Goal: Information Seeking & Learning: Check status

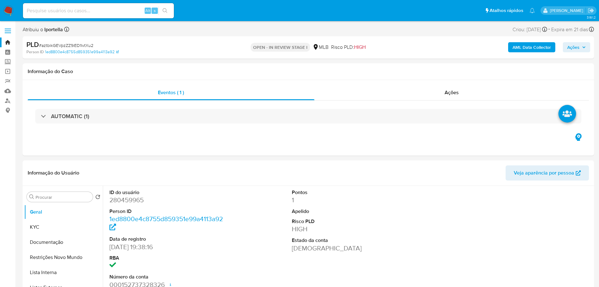
select select "10"
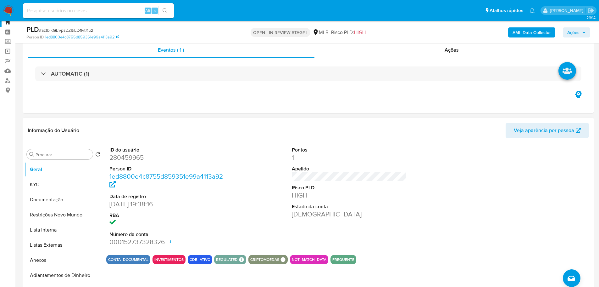
scroll to position [31, 0]
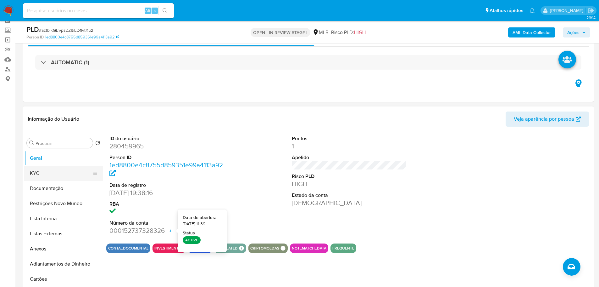
click at [46, 175] on button "KYC" at bounding box center [61, 173] width 74 height 15
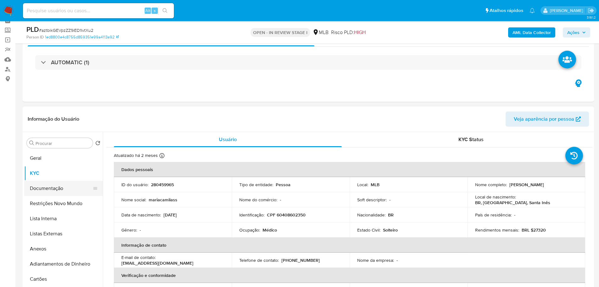
click at [72, 182] on button "Documentação" at bounding box center [61, 188] width 74 height 15
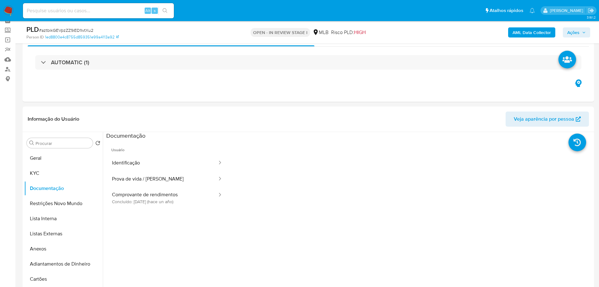
click at [138, 159] on button "Identificação" at bounding box center [162, 163] width 112 height 16
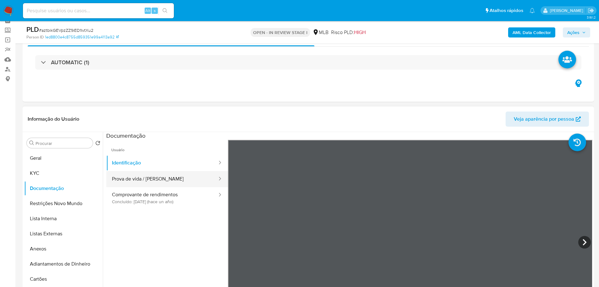
click at [147, 180] on button "Prova de vida / Selfie" at bounding box center [162, 179] width 112 height 16
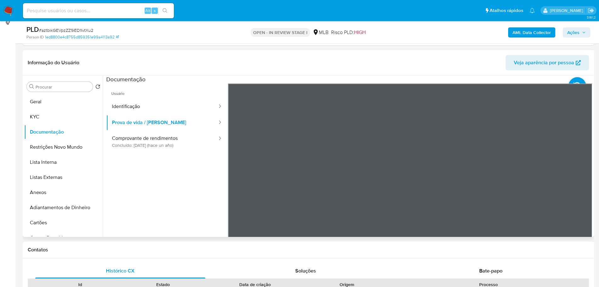
scroll to position [94, 0]
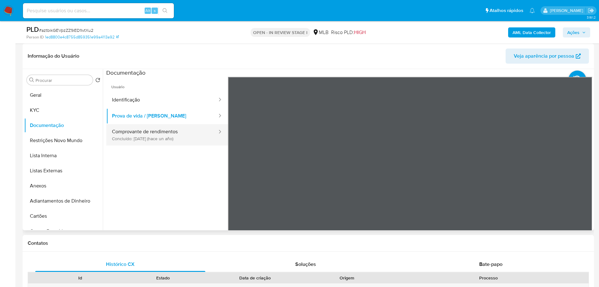
click at [128, 131] on button "Comprovante de rendimentos Concluído: 12/08/2024 (hace un año)" at bounding box center [162, 134] width 112 height 21
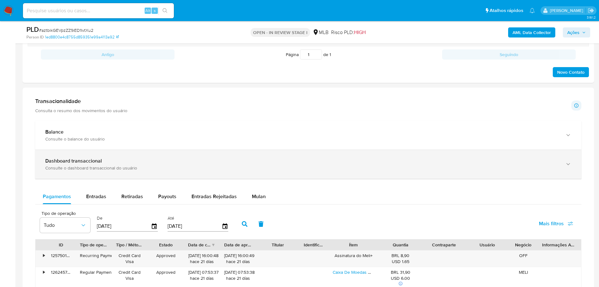
scroll to position [409, 0]
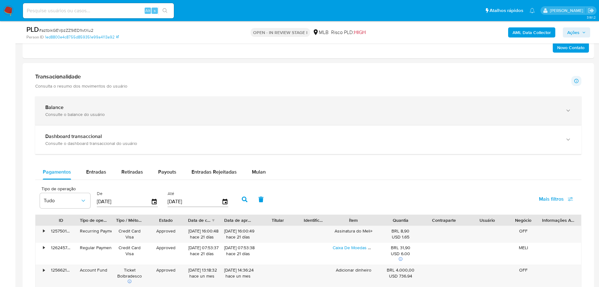
click at [80, 110] on div "Balance" at bounding box center [302, 107] width 514 height 6
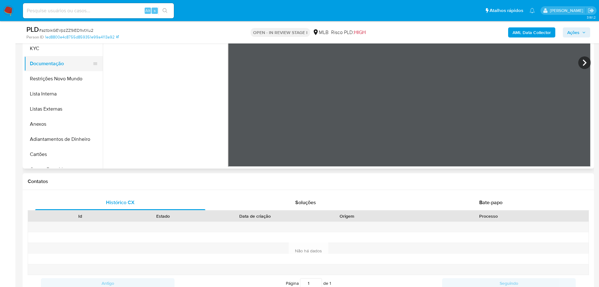
scroll to position [94, 0]
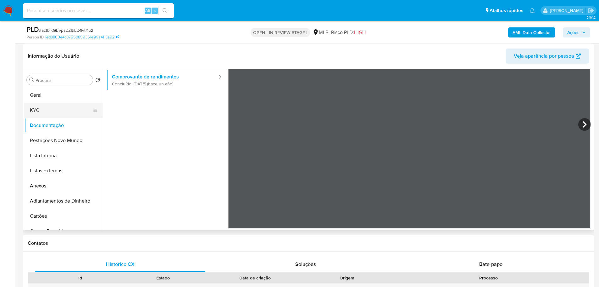
click at [47, 114] on button "KYC" at bounding box center [61, 110] width 74 height 15
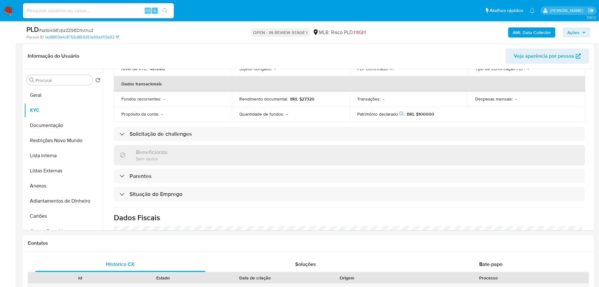
scroll to position [262, 0]
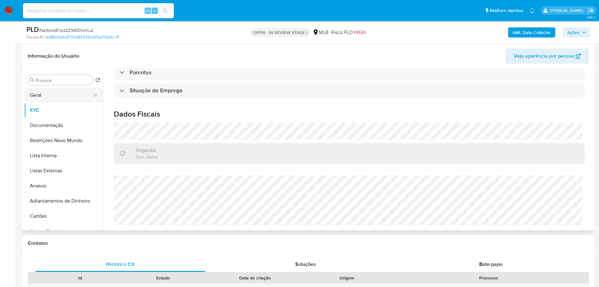
drag, startPoint x: 47, startPoint y: 92, endPoint x: 97, endPoint y: 98, distance: 50.4
click at [47, 92] on button "Geral" at bounding box center [61, 94] width 74 height 15
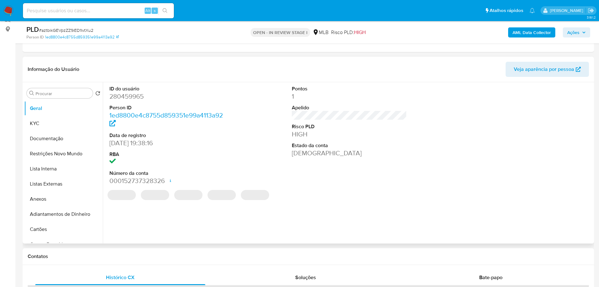
scroll to position [80, 0]
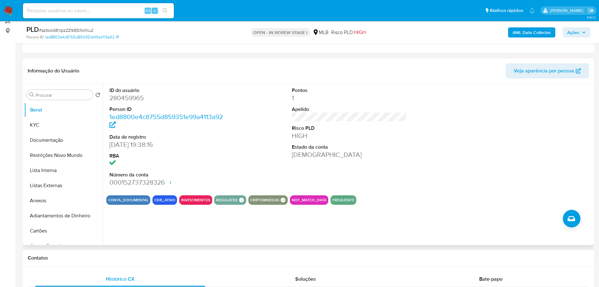
click at [114, 258] on h1 "Contatos" at bounding box center [309, 258] width 562 height 6
drag, startPoint x: 39, startPoint y: 114, endPoint x: 39, endPoint y: 117, distance: 3.8
click at [39, 115] on button "Geral" at bounding box center [63, 109] width 79 height 15
click at [40, 124] on button "KYC" at bounding box center [61, 124] width 74 height 15
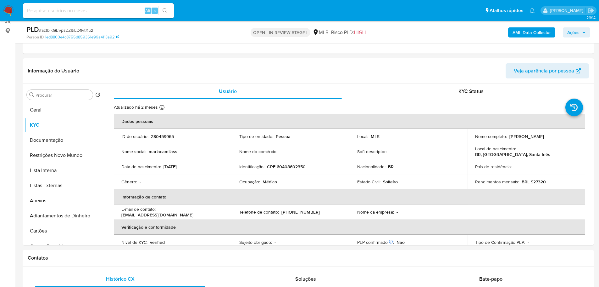
drag, startPoint x: 88, startPoint y: 263, endPoint x: 87, endPoint y: 245, distance: 18.3
click at [88, 263] on div "Contatos" at bounding box center [309, 258] width 572 height 17
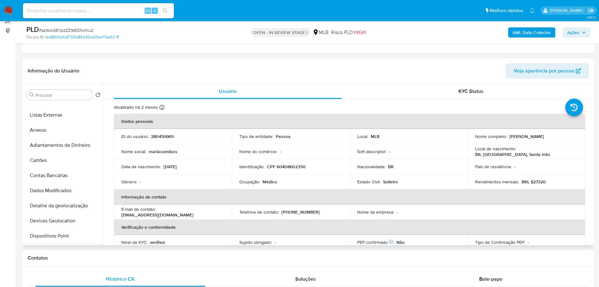
scroll to position [157, 0]
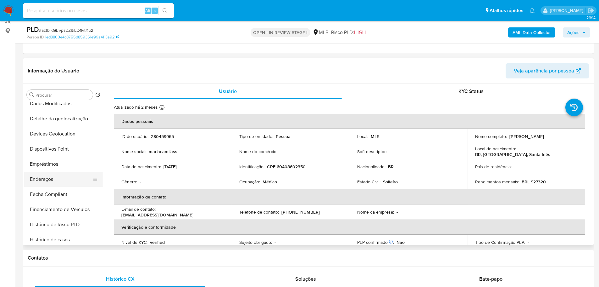
click at [60, 180] on button "Endereços" at bounding box center [61, 178] width 74 height 15
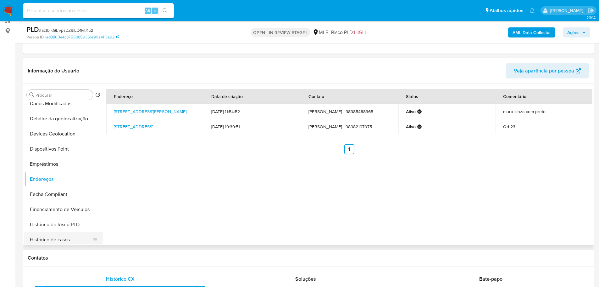
drag, startPoint x: 104, startPoint y: 261, endPoint x: 86, endPoint y: 233, distance: 33.5
click at [104, 261] on div "Contatos" at bounding box center [309, 258] width 572 height 17
click at [58, 120] on button "Detalhe da geolocalização" at bounding box center [61, 118] width 74 height 15
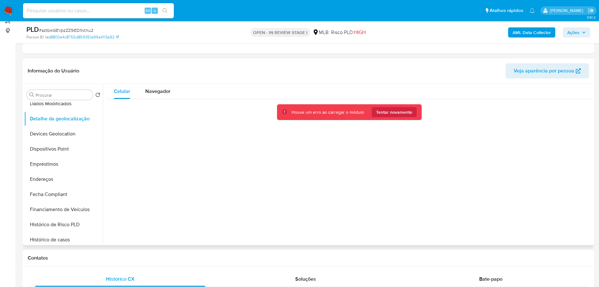
click at [414, 241] on div "Celular Navegador Houve um erro ao carregar o módulo Tentar novamente" at bounding box center [348, 164] width 490 height 161
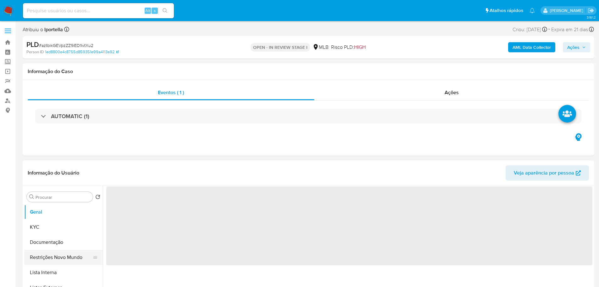
select select "10"
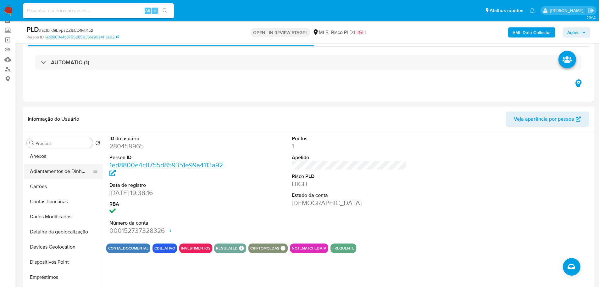
scroll to position [94, 0]
click at [61, 226] on button "Detalhe da geolocalização" at bounding box center [61, 229] width 74 height 15
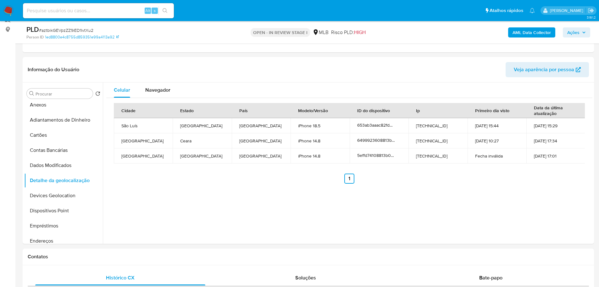
scroll to position [80, 0]
drag, startPoint x: 137, startPoint y: 260, endPoint x: 98, endPoint y: 234, distance: 47.1
click at [137, 260] on h1 "Contatos" at bounding box center [309, 258] width 562 height 6
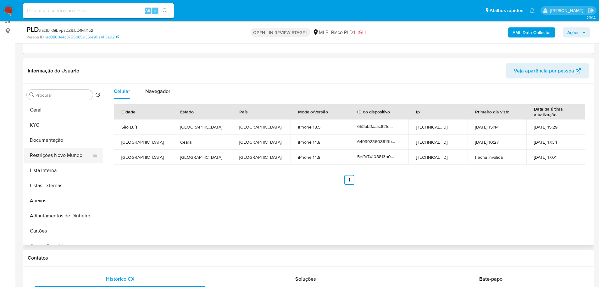
click at [60, 155] on button "Restrições Novo Mundo" at bounding box center [61, 155] width 74 height 15
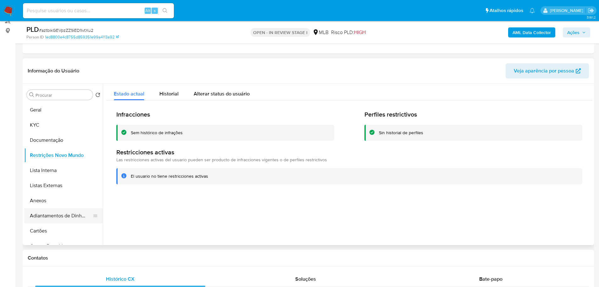
drag, startPoint x: 100, startPoint y: 256, endPoint x: 70, endPoint y: 217, distance: 49.5
click at [98, 256] on h1 "Contatos" at bounding box center [309, 258] width 562 height 6
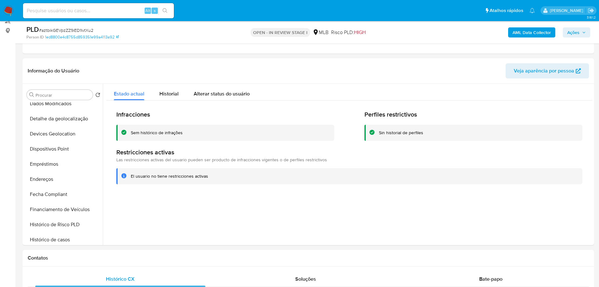
drag, startPoint x: 58, startPoint y: 150, endPoint x: 6, endPoint y: 153, distance: 52.7
click at [57, 150] on button "Dispositivos Point" at bounding box center [63, 148] width 79 height 15
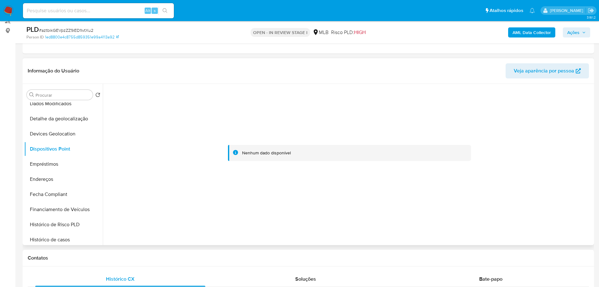
click at [379, 218] on div at bounding box center [349, 153] width 486 height 138
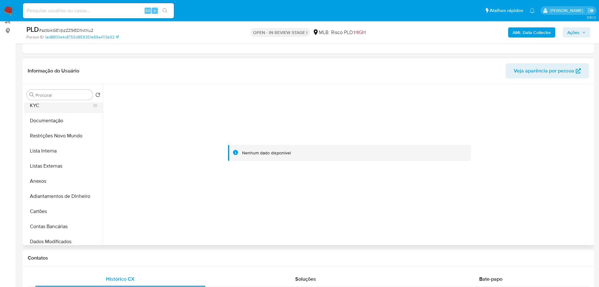
scroll to position [0, 0]
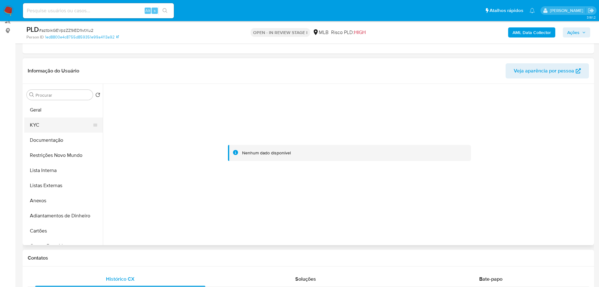
click at [45, 129] on button "KYC" at bounding box center [61, 124] width 74 height 15
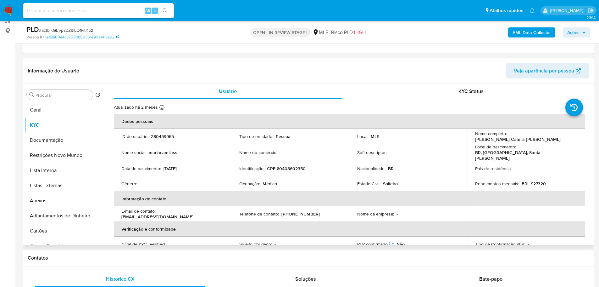
click at [283, 166] on p "CPF 60408602350" at bounding box center [286, 169] width 39 height 6
click at [296, 169] on p "CPF 60408602350" at bounding box center [286, 169] width 39 height 6
copy p "60408602350"
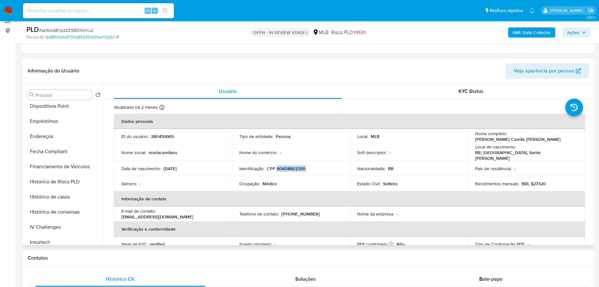
scroll to position [283, 0]
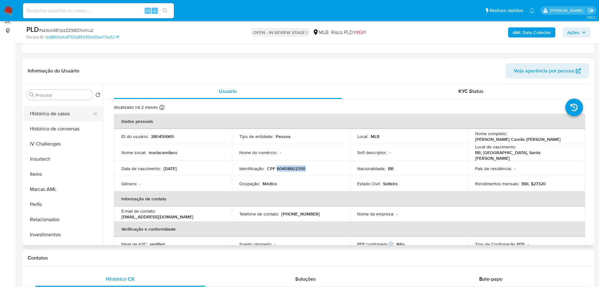
click at [53, 112] on button "Histórico de casos" at bounding box center [61, 113] width 74 height 15
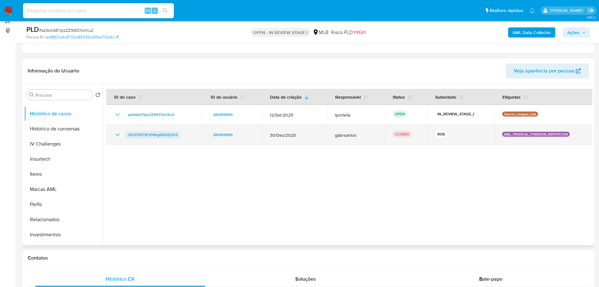
click at [162, 135] on span "J5OYH5TSFJP4lrgi5bHZy7n5" at bounding box center [153, 135] width 50 height 8
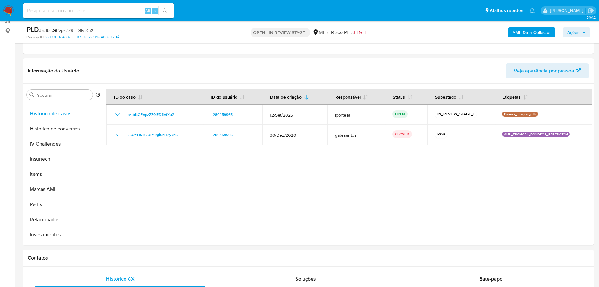
click at [578, 29] on span "Ações" at bounding box center [574, 32] width 12 height 10
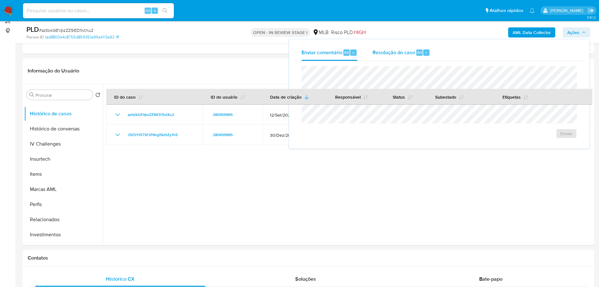
click at [401, 48] on div "Resolução do caso Alt r" at bounding box center [402, 52] width 58 height 16
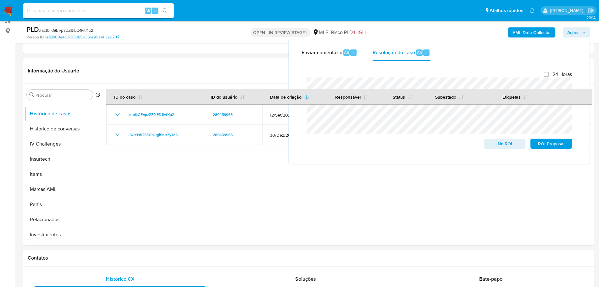
click at [524, 30] on b "AML Data Collector" at bounding box center [532, 32] width 38 height 10
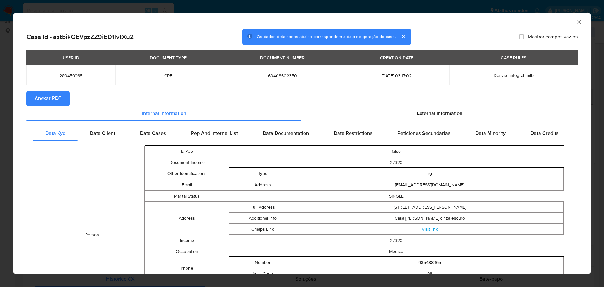
click at [53, 98] on span "Anexar PDF" at bounding box center [48, 99] width 27 height 14
click at [576, 22] on icon "Fechar a janela" at bounding box center [579, 22] width 6 height 6
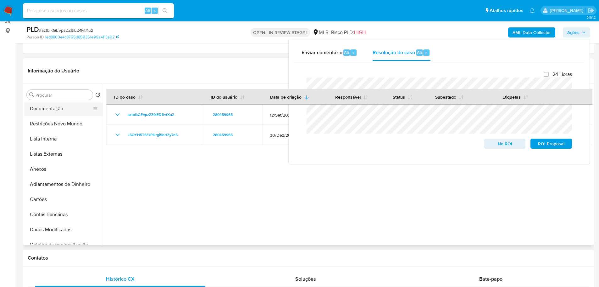
click at [50, 113] on button "Documentação" at bounding box center [61, 108] width 74 height 15
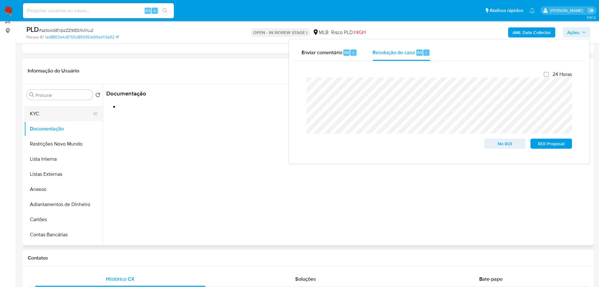
scroll to position [0, 0]
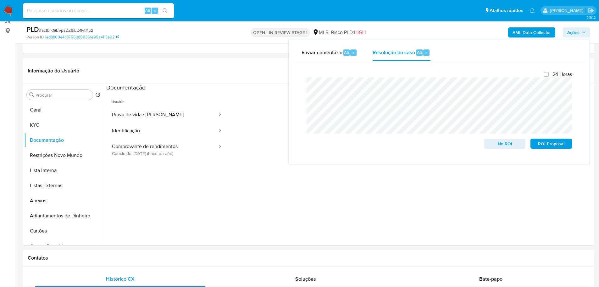
drag, startPoint x: 49, startPoint y: 112, endPoint x: 9, endPoint y: 123, distance: 40.8
click at [47, 112] on button "Geral" at bounding box center [63, 109] width 79 height 15
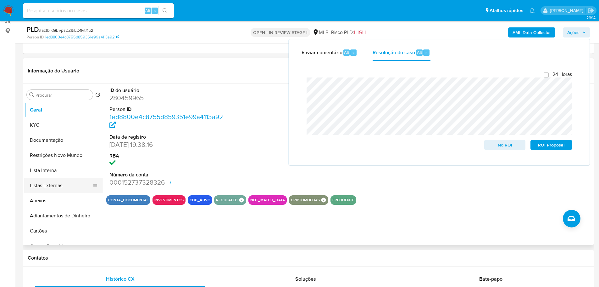
scroll to position [111, 0]
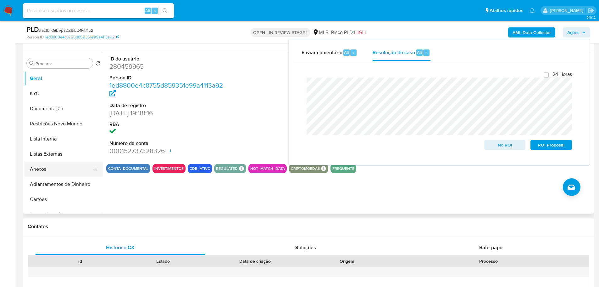
drag, startPoint x: 40, startPoint y: 166, endPoint x: 49, endPoint y: 174, distance: 12.7
click at [40, 166] on button "Anexos" at bounding box center [61, 168] width 74 height 15
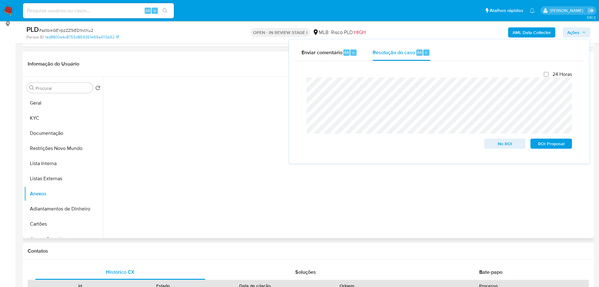
click at [262, 228] on div at bounding box center [348, 157] width 490 height 161
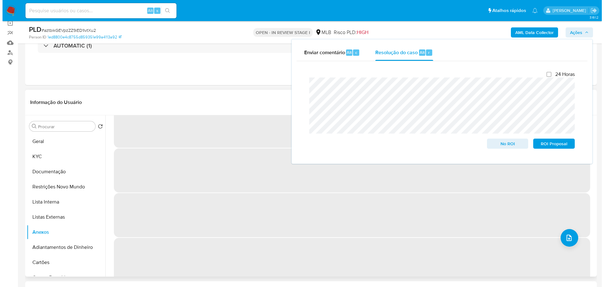
scroll to position [0, 0]
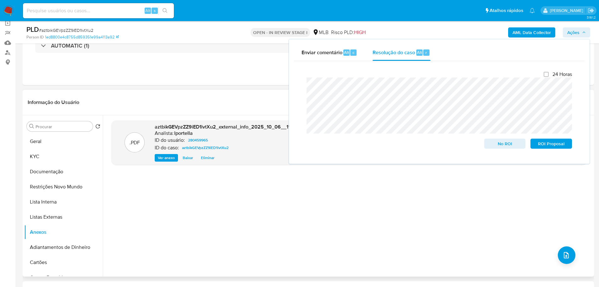
click at [567, 246] on div ".PDF aztbikGEVpzZZ9iED1lvtXu2_external_info_2025_10_06__11_05_25.pdf - aztbikGE…" at bounding box center [349, 195] width 476 height 151
click at [565, 253] on icon "upload-file" at bounding box center [566, 255] width 5 height 6
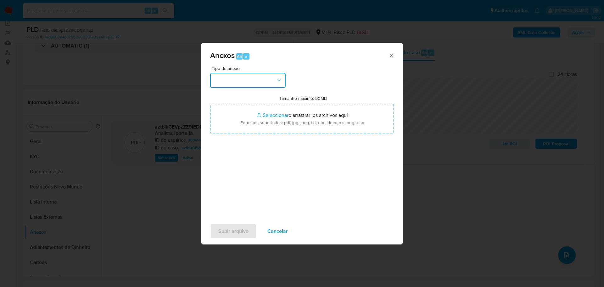
click at [235, 80] on button "button" at bounding box center [248, 80] width 76 height 15
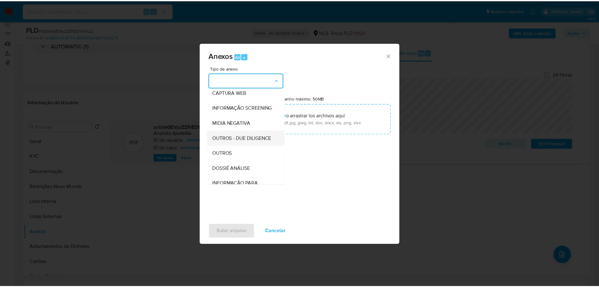
scroll to position [97, 0]
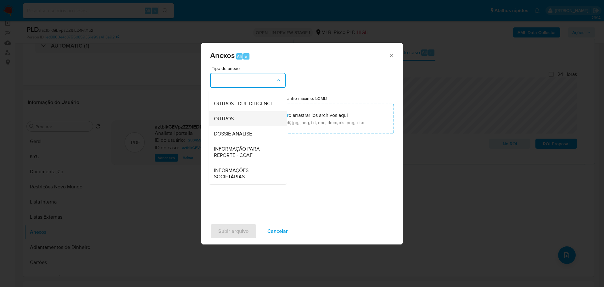
click at [236, 121] on div "OUTROS" at bounding box center [246, 118] width 64 height 15
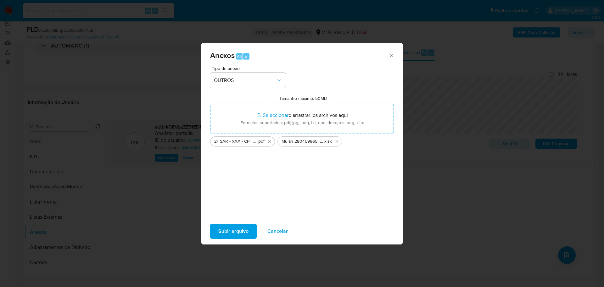
click at [240, 231] on span "Subir arquivo" at bounding box center [233, 231] width 30 height 14
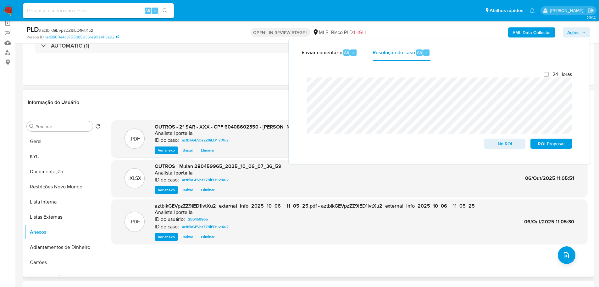
click at [218, 98] on header "Informação do Usuário Veja aparência por pessoa" at bounding box center [309, 102] width 562 height 15
click at [548, 144] on span "ROI Proposal" at bounding box center [551, 143] width 33 height 9
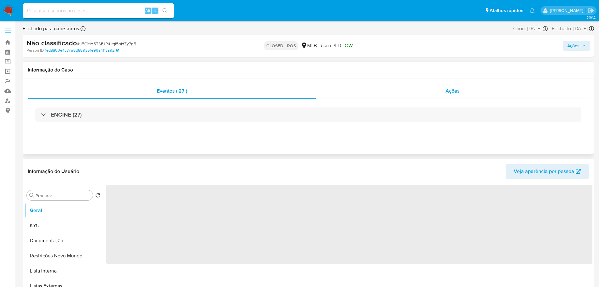
click at [468, 88] on div "Ações" at bounding box center [453, 90] width 273 height 15
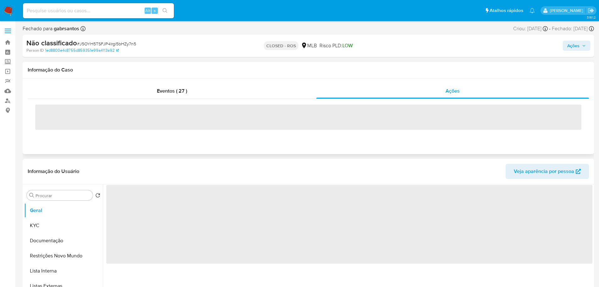
select select "10"
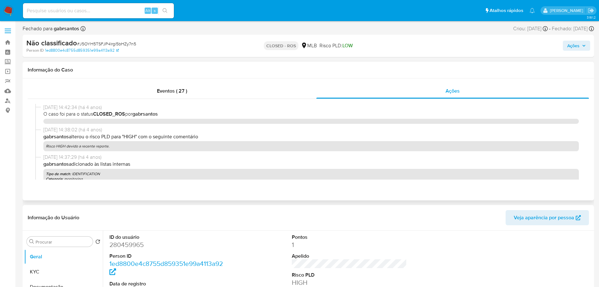
click at [53, 115] on span "O caso foi para o status CLOSED_ROS por gabrsantos" at bounding box center [311, 113] width 536 height 7
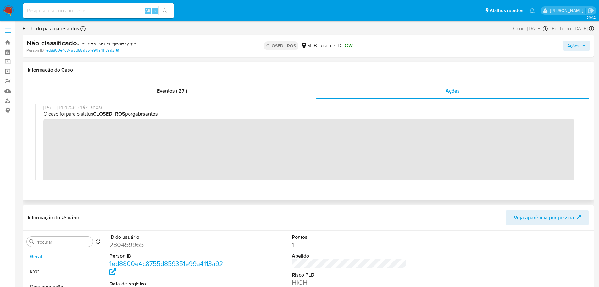
drag, startPoint x: 67, startPoint y: 108, endPoint x: 40, endPoint y: 107, distance: 26.8
click at [40, 107] on div "21/09/2021 14:42:34 (há 4 anos) O caso foi para o status CLOSED_ROS por gabrsan…" at bounding box center [308, 151] width 547 height 94
click at [154, 93] on div "Eventos ( 27 )" at bounding box center [172, 90] width 289 height 15
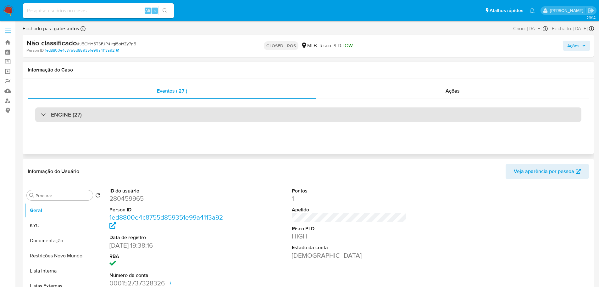
click at [81, 109] on div "ENGINE (27)" at bounding box center [308, 114] width 547 height 14
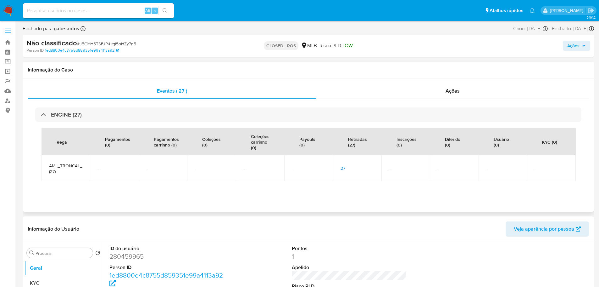
click at [73, 163] on span "AML_TRONCAL_FONDEOS_REPETICION (27)" at bounding box center [65, 168] width 33 height 11
copy span "AML_TRONCAL_FONDEOS_REPETICION"
click at [110, 42] on span "# J5OYH5TSFJP4lrgi5bHZy7n5" at bounding box center [106, 44] width 59 height 6
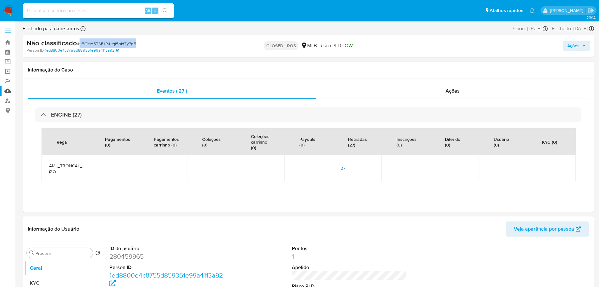
copy span "J5OYH5TSFJP4lrgi5bHZy7n5"
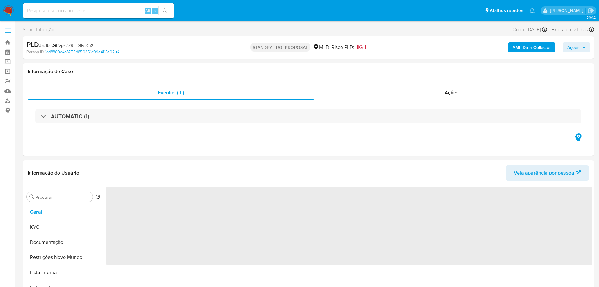
select select "10"
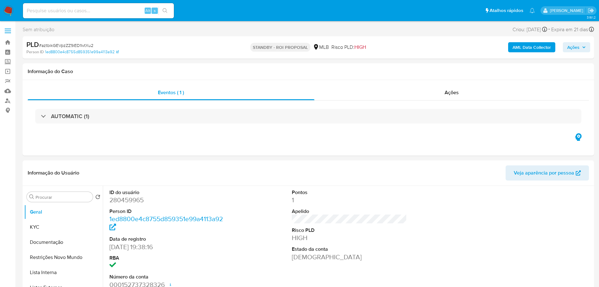
click at [75, 44] on span "# aztbikGEVpzZZ9iED1lvtXu2" at bounding box center [66, 45] width 54 height 6
copy span "aztbikGEVpzZZ9iED1lvtXu2"
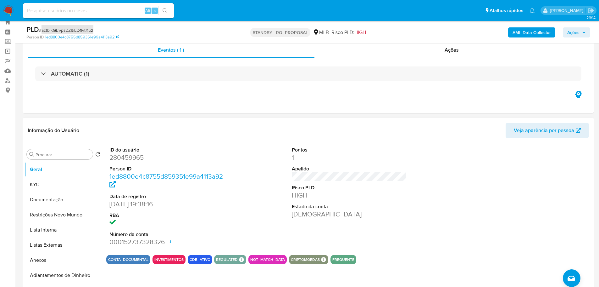
scroll to position [31, 0]
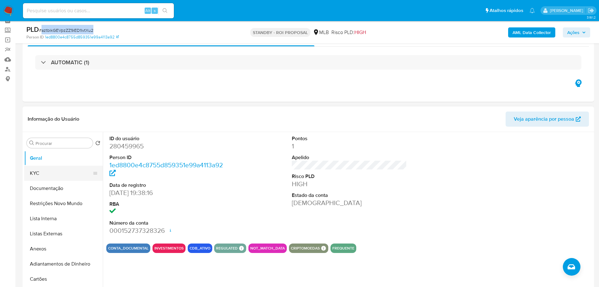
click at [39, 172] on button "KYC" at bounding box center [61, 173] width 74 height 15
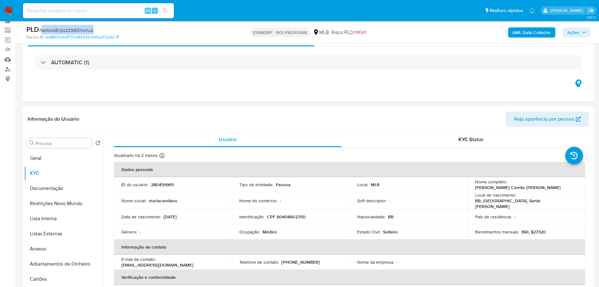
click at [9, 10] on img at bounding box center [8, 10] width 11 height 11
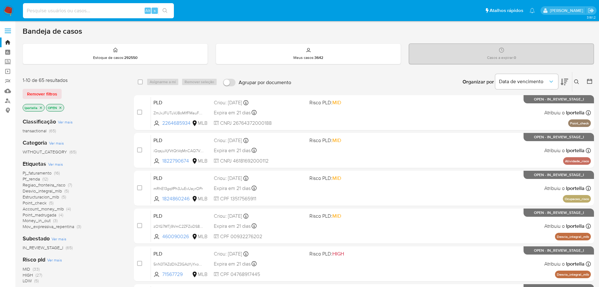
click at [87, 9] on input at bounding box center [98, 11] width 151 height 8
paste input "aztbikGEVpzZZ9iED1lvtXu2"
type input "aztbikGEVpzZZ9iED1lvtXu2"
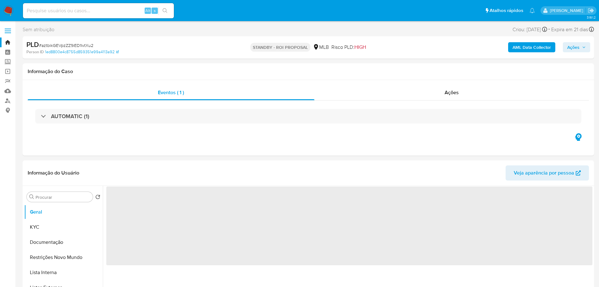
click at [6, 10] on img at bounding box center [8, 10] width 11 height 11
select select "10"
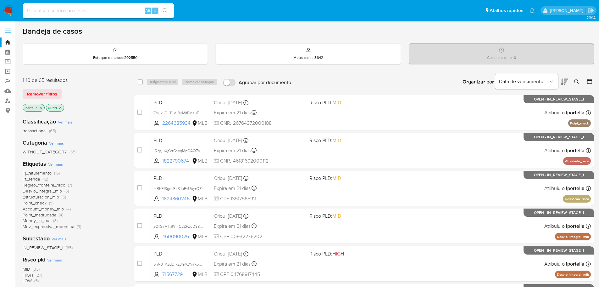
drag, startPoint x: 148, startPoint y: 0, endPoint x: 385, endPoint y: 37, distance: 239.4
click at [385, 37] on div "Bandeja de casos Estoque de casos : 292550 Meus casos : 3642 Casos a expirar : …" at bounding box center [309, 259] width 572 height 466
click at [82, 10] on input at bounding box center [98, 11] width 151 height 8
paste input "bMWeg6VVZvofsAms5fcH5szC"
type input "bMWeg6VVZvofsAms5fcH5szC"
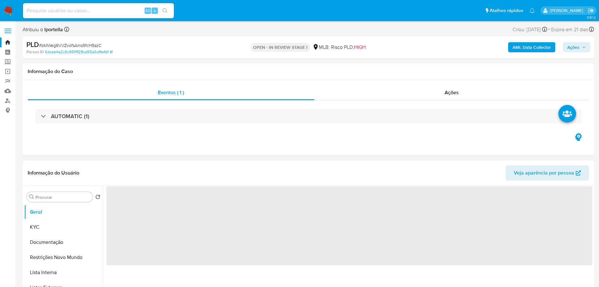
select select "10"
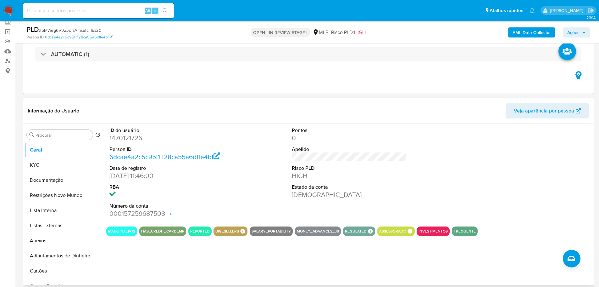
scroll to position [63, 0]
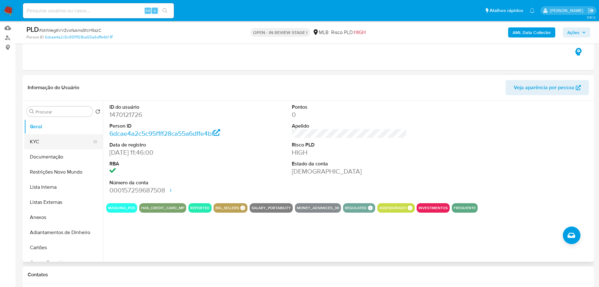
click at [40, 145] on button "KYC" at bounding box center [61, 141] width 74 height 15
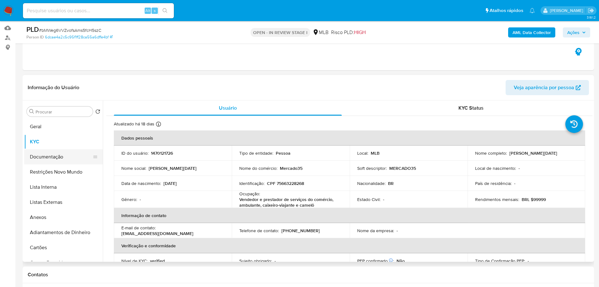
click at [57, 155] on button "Documentação" at bounding box center [61, 156] width 74 height 15
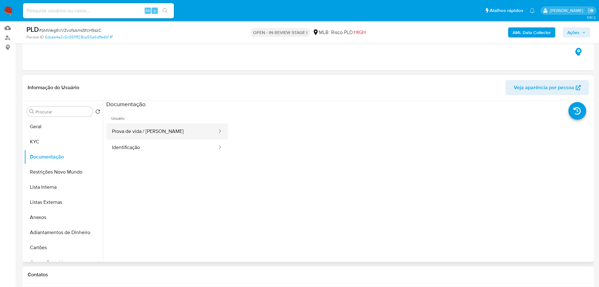
click at [147, 127] on button "Prova de vida / [PERSON_NAME]" at bounding box center [162, 131] width 112 height 16
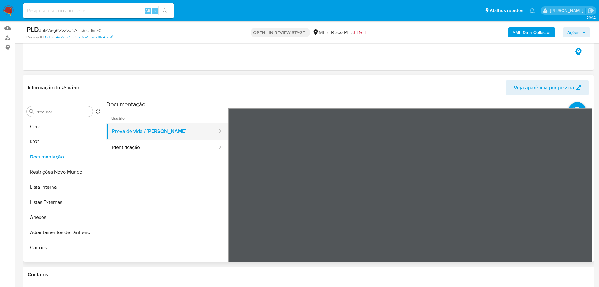
click at [139, 134] on button "Prova de vida / [PERSON_NAME]" at bounding box center [162, 131] width 112 height 16
click at [144, 148] on button "Identificação" at bounding box center [162, 147] width 112 height 16
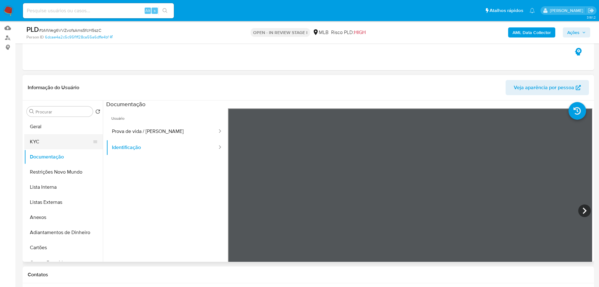
click at [61, 135] on button "KYC" at bounding box center [61, 141] width 74 height 15
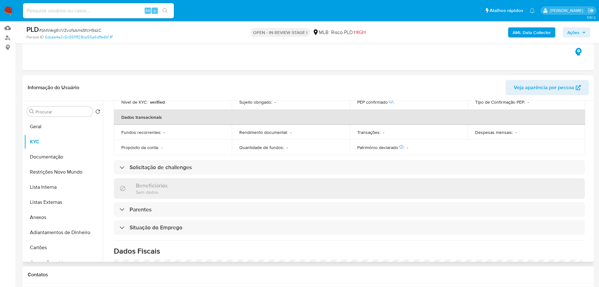
scroll to position [264, 0]
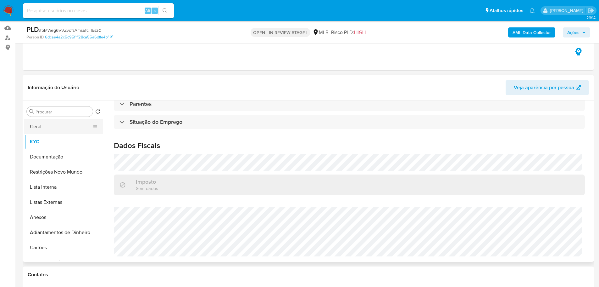
click at [48, 127] on button "Geral" at bounding box center [61, 126] width 74 height 15
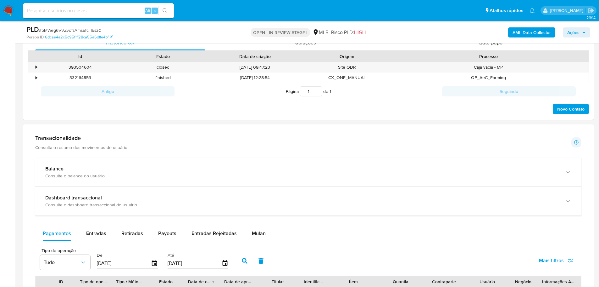
scroll to position [346, 0]
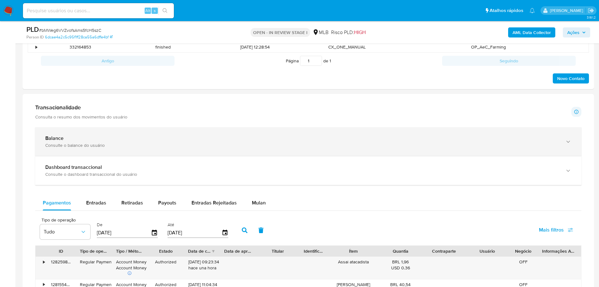
click at [206, 154] on div "Balance Consulte o balance do usuário" at bounding box center [308, 141] width 547 height 29
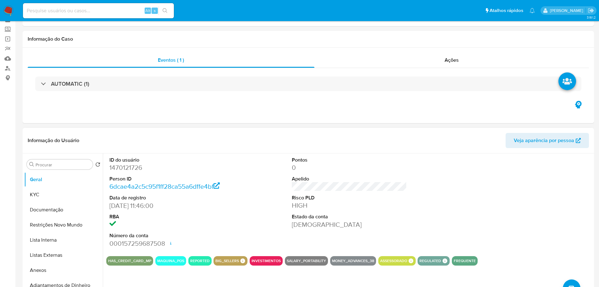
scroll to position [0, 0]
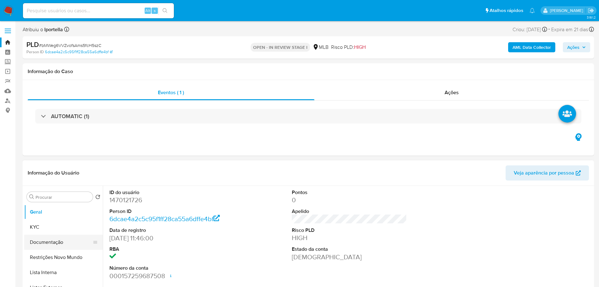
click at [55, 241] on button "Documentação" at bounding box center [61, 241] width 74 height 15
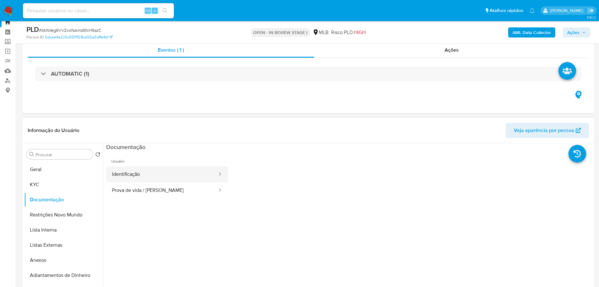
scroll to position [31, 0]
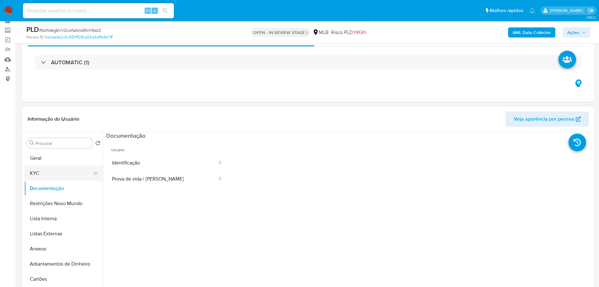
click at [58, 177] on button "KYC" at bounding box center [61, 173] width 74 height 15
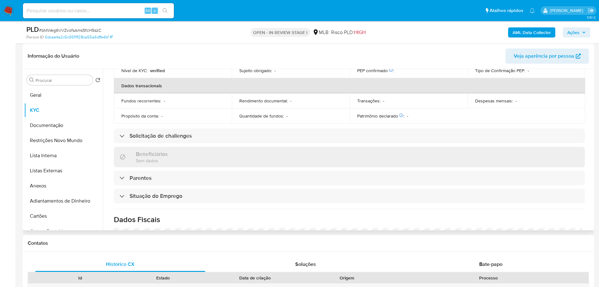
scroll to position [264, 0]
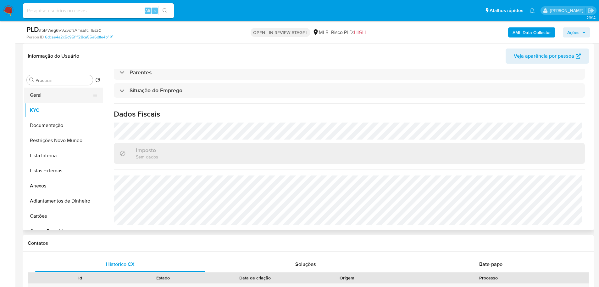
click at [56, 89] on button "Geral" at bounding box center [61, 94] width 74 height 15
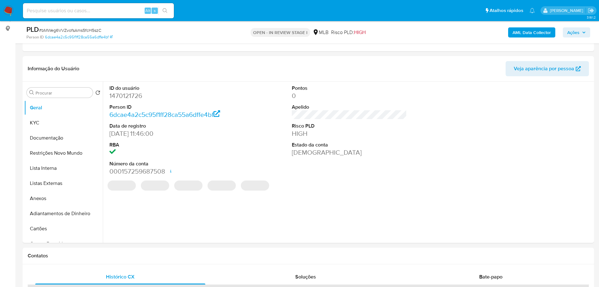
scroll to position [80, 0]
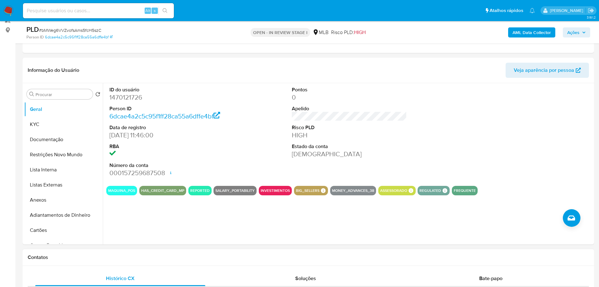
click at [125, 259] on h1 "Contatos" at bounding box center [309, 257] width 562 height 6
click at [52, 122] on button "KYC" at bounding box center [61, 124] width 74 height 15
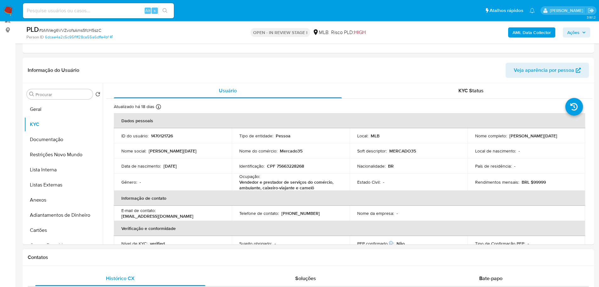
click at [463, 258] on h1 "Contatos" at bounding box center [309, 257] width 562 height 6
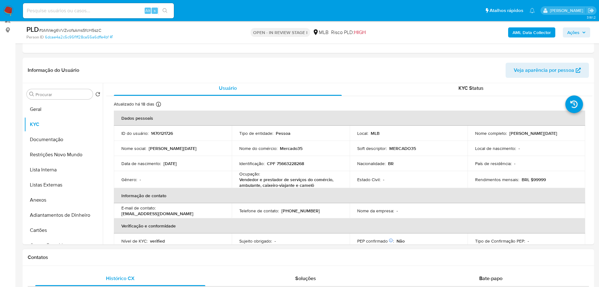
click at [90, 260] on h1 "Contatos" at bounding box center [309, 257] width 562 height 6
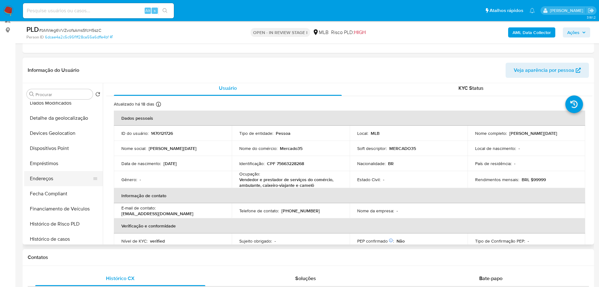
click at [59, 177] on button "Endereços" at bounding box center [61, 178] width 74 height 15
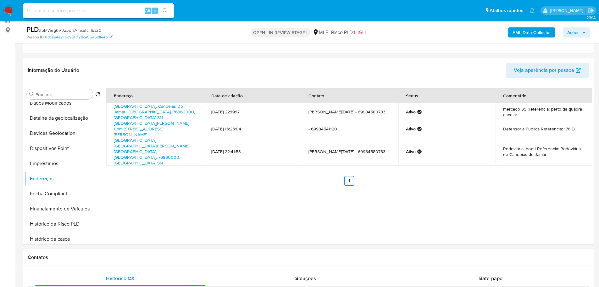
click at [121, 255] on h1 "Contatos" at bounding box center [309, 257] width 562 height 6
click at [67, 120] on button "Detalhe da geolocalização" at bounding box center [61, 117] width 74 height 15
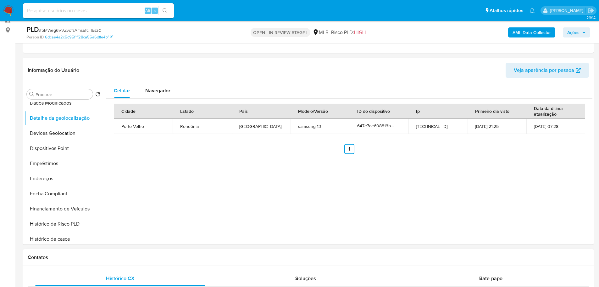
click at [119, 264] on div "Contatos" at bounding box center [309, 257] width 572 height 17
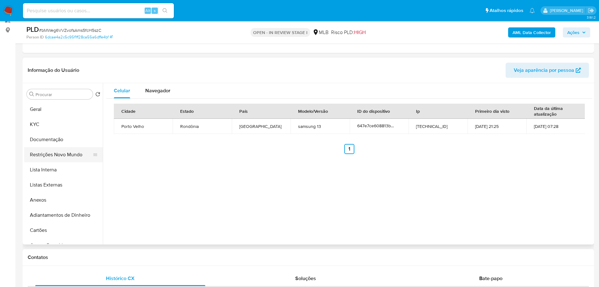
click at [67, 160] on button "Restrições Novo Mundo" at bounding box center [61, 154] width 74 height 15
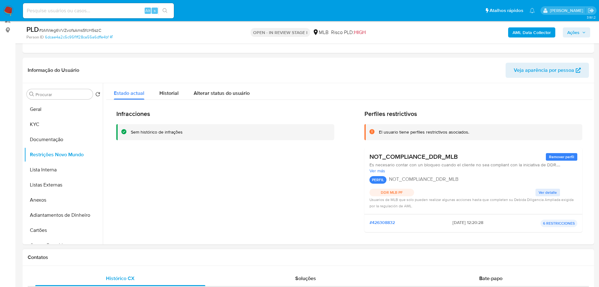
click at [134, 261] on div "Contatos" at bounding box center [309, 257] width 572 height 17
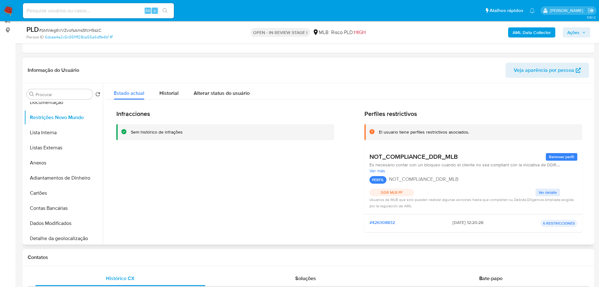
scroll to position [126, 0]
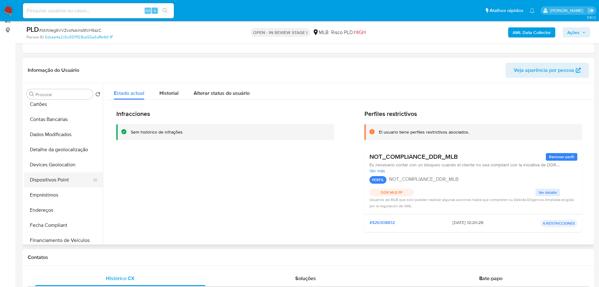
drag, startPoint x: 59, startPoint y: 181, endPoint x: 8, endPoint y: 183, distance: 51.6
click at [59, 181] on button "Dispositivos Point" at bounding box center [63, 179] width 79 height 15
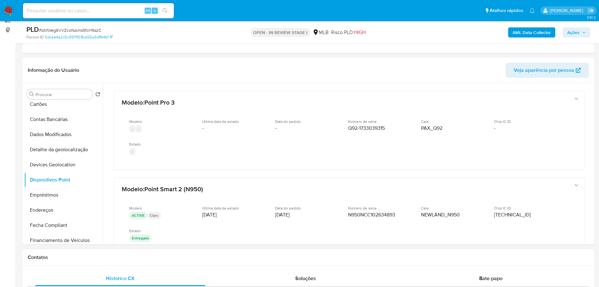
click at [307, 257] on h1 "Contatos" at bounding box center [309, 257] width 562 height 6
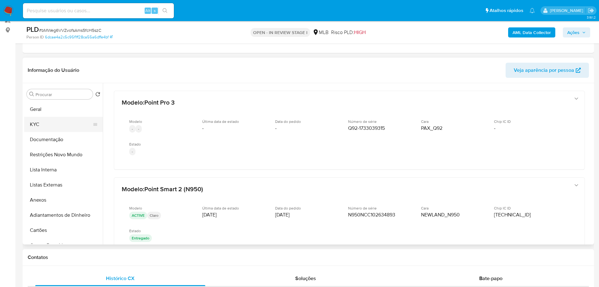
click at [44, 120] on button "KYC" at bounding box center [61, 124] width 74 height 15
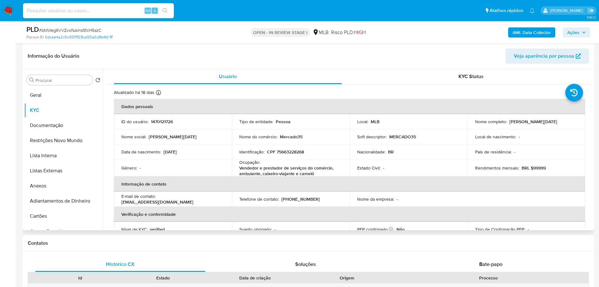
click at [294, 146] on td "Identificação : CPF 75663228268" at bounding box center [291, 151] width 118 height 15
click at [293, 154] on p "CPF 75663228268" at bounding box center [285, 152] width 37 height 6
copy p "75663228268"
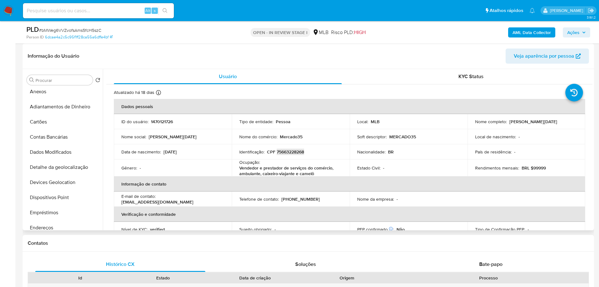
scroll to position [189, 0]
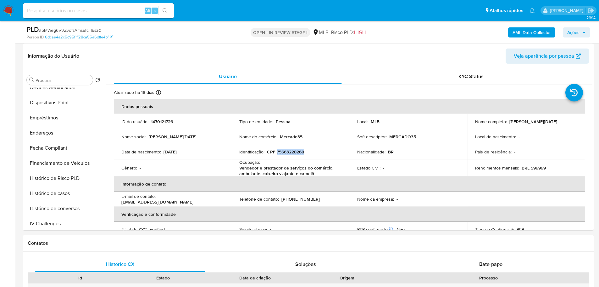
drag, startPoint x: 61, startPoint y: 197, endPoint x: 17, endPoint y: 203, distance: 44.5
click at [61, 197] on button "Histórico de casos" at bounding box center [63, 193] width 79 height 15
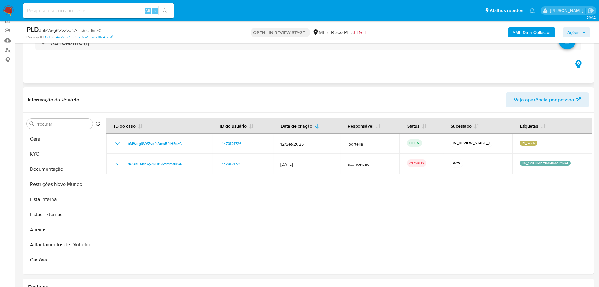
scroll to position [0, 0]
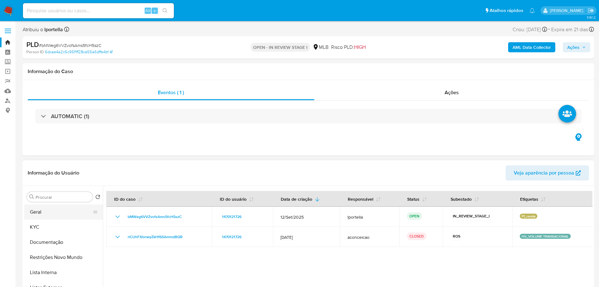
click at [50, 215] on button "Geral" at bounding box center [61, 211] width 74 height 15
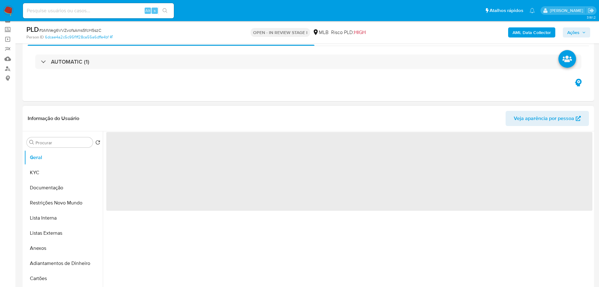
scroll to position [63, 0]
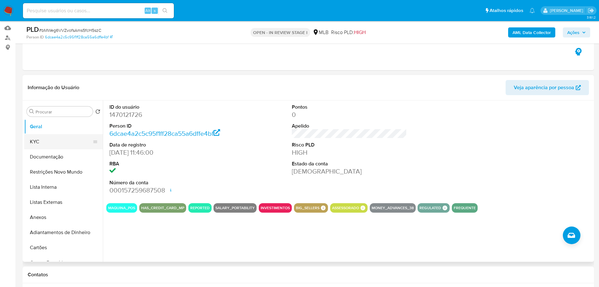
click at [50, 147] on button "KYC" at bounding box center [61, 141] width 74 height 15
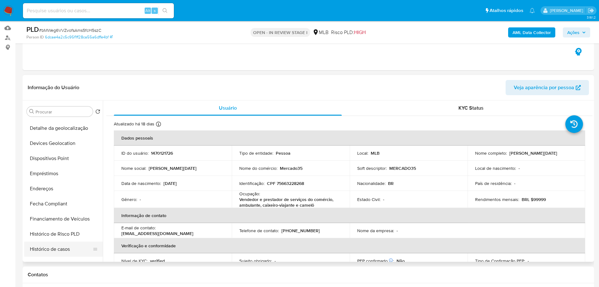
scroll to position [220, 0]
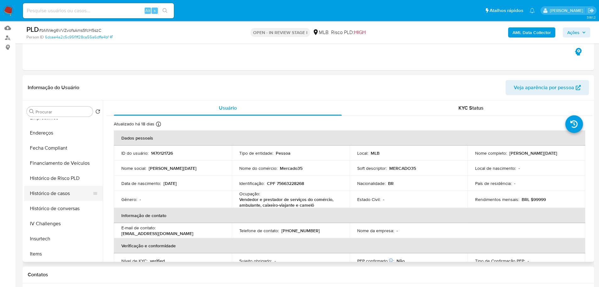
click at [54, 198] on button "Histórico de casos" at bounding box center [61, 193] width 74 height 15
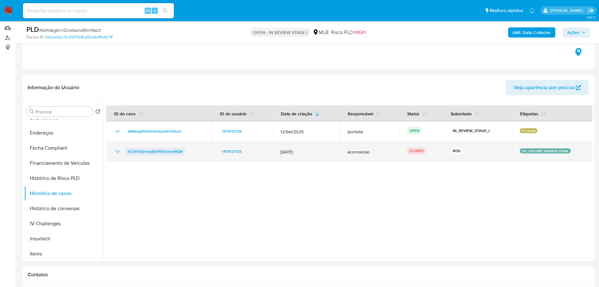
click at [168, 150] on span "rlCUhFXbnwyZkHf6SAmmdBQR" at bounding box center [155, 152] width 55 height 8
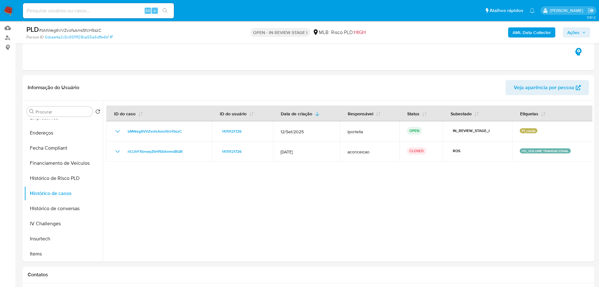
drag, startPoint x: 574, startPoint y: 29, endPoint x: 561, endPoint y: 35, distance: 14.1
click at [571, 31] on span "Ações" at bounding box center [574, 32] width 12 height 10
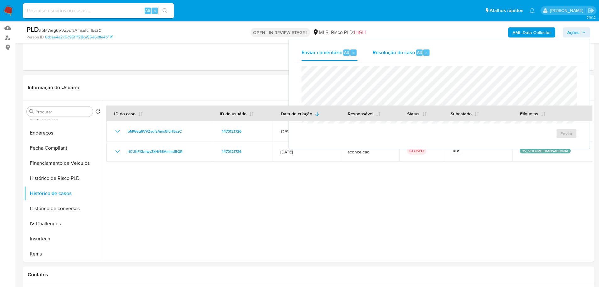
click at [388, 51] on span "Resolução do caso" at bounding box center [394, 51] width 42 height 7
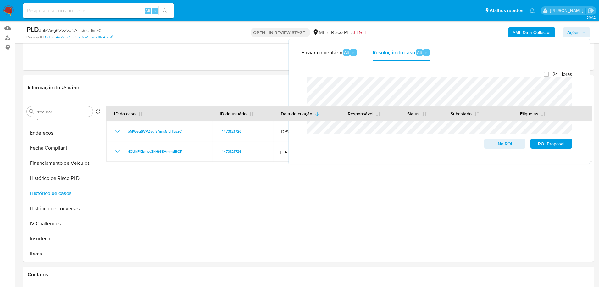
click at [532, 35] on b "AML Data Collector" at bounding box center [532, 32] width 38 height 10
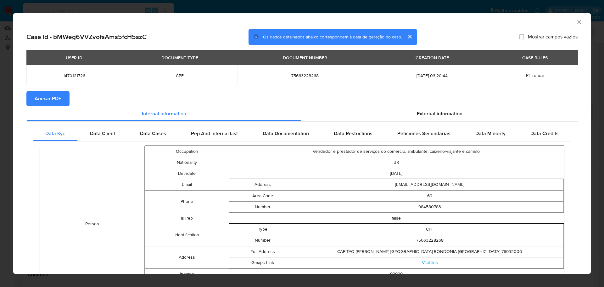
click at [52, 97] on span "Anexar PDF" at bounding box center [48, 99] width 27 height 14
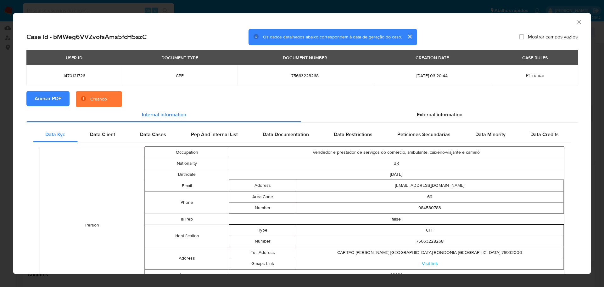
click at [576, 23] on icon "Fechar a janela" at bounding box center [579, 22] width 6 height 6
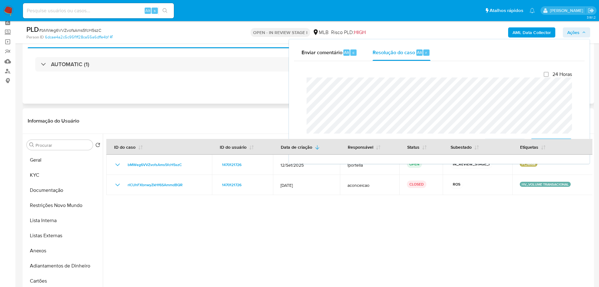
scroll to position [0, 0]
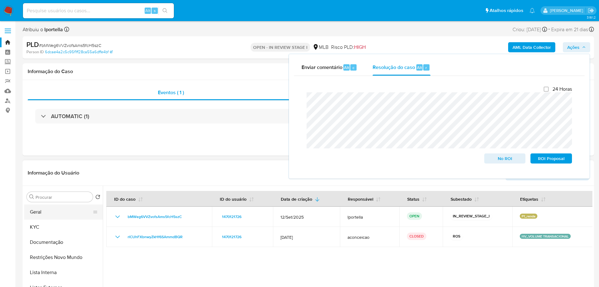
drag, startPoint x: 49, startPoint y: 215, endPoint x: 75, endPoint y: 137, distance: 82.6
click at [50, 213] on button "Geral" at bounding box center [63, 211] width 79 height 15
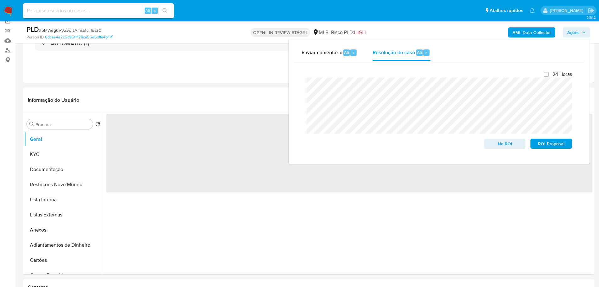
scroll to position [94, 0]
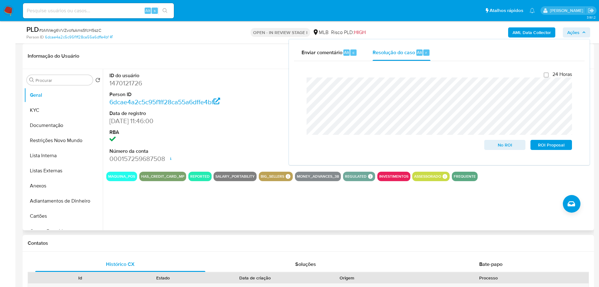
click at [120, 82] on dd "1470121726" at bounding box center [167, 83] width 115 height 9
copy dd "1470121726"
click at [52, 185] on button "Anexos" at bounding box center [61, 185] width 74 height 15
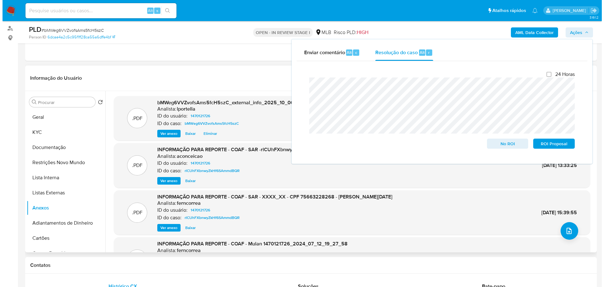
scroll to position [63, 0]
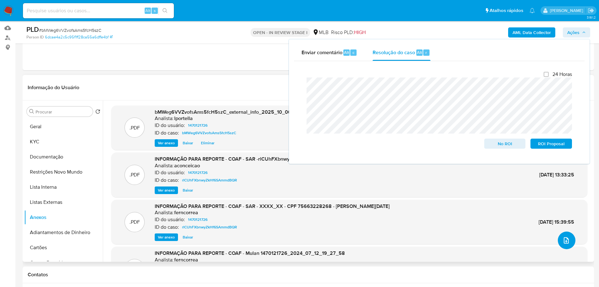
click at [563, 242] on icon "upload-file" at bounding box center [567, 240] width 8 height 8
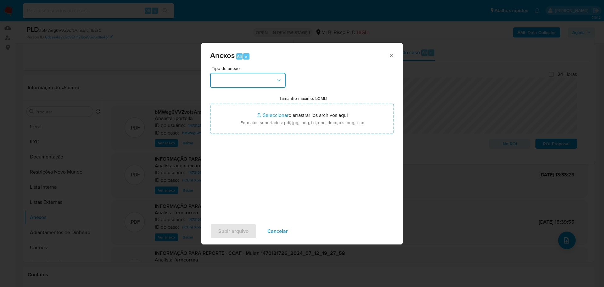
click at [242, 84] on button "button" at bounding box center [248, 80] width 76 height 15
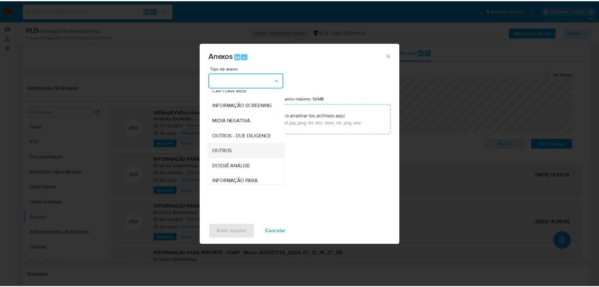
scroll to position [97, 0]
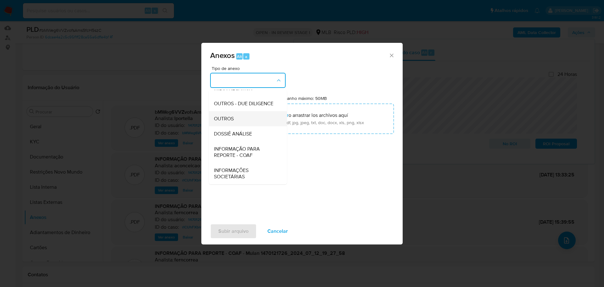
click at [235, 118] on div "OUTROS" at bounding box center [246, 118] width 64 height 15
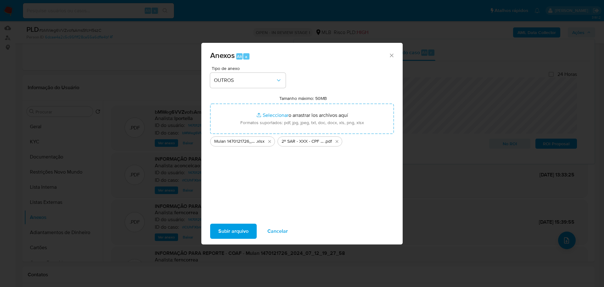
click at [232, 232] on span "Subir arquivo" at bounding box center [233, 231] width 30 height 14
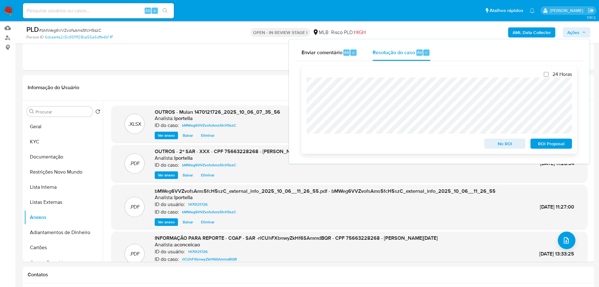
click at [560, 144] on span "ROI Proposal" at bounding box center [551, 143] width 33 height 9
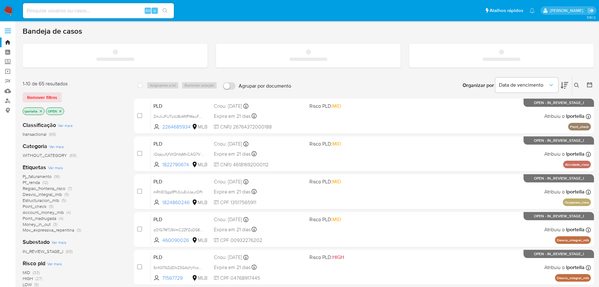
click at [61, 10] on input at bounding box center [98, 11] width 151 height 8
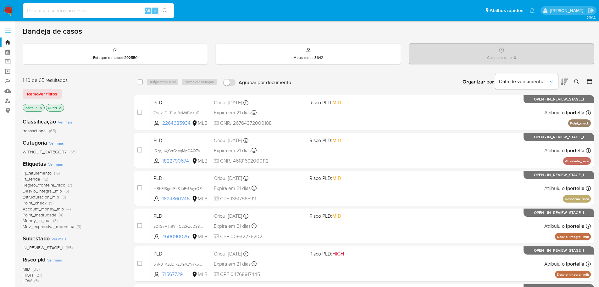
paste input "1350433144"
type input "1350433144"
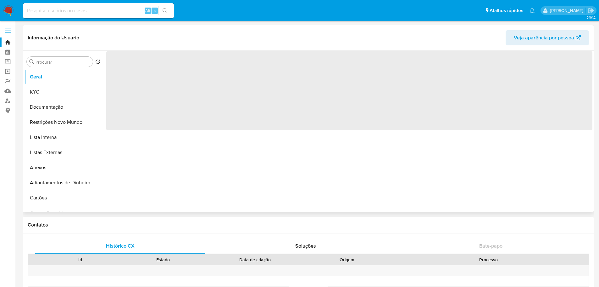
select select "10"
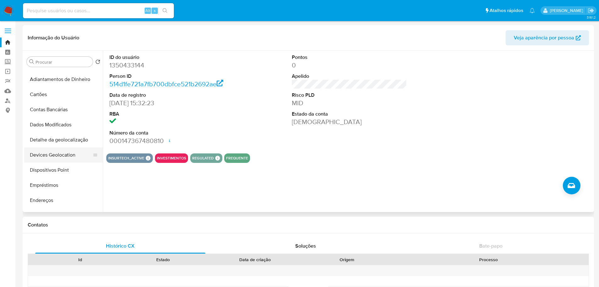
scroll to position [252, 0]
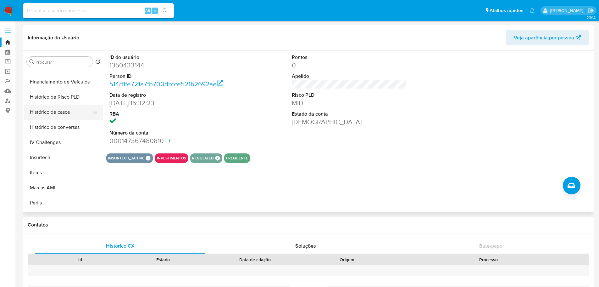
click at [51, 113] on button "Histórico de casos" at bounding box center [61, 111] width 74 height 15
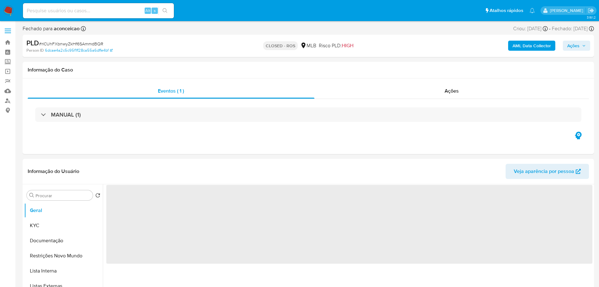
select select "10"
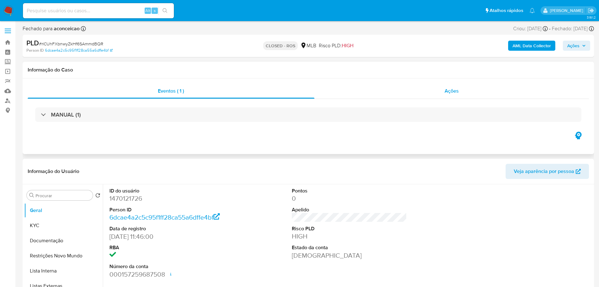
click at [475, 91] on div "Ações" at bounding box center [452, 90] width 275 height 15
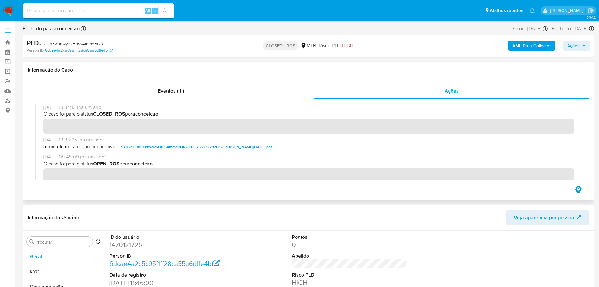
drag, startPoint x: 67, startPoint y: 108, endPoint x: 42, endPoint y: 108, distance: 25.5
click at [42, 108] on div "[DATE] 13:34:13 (há um ano) O caso foi para o status CLOSED_ROS por aconceicao" at bounding box center [308, 120] width 547 height 32
click at [191, 87] on div "Eventos ( 1 )" at bounding box center [171, 90] width 287 height 15
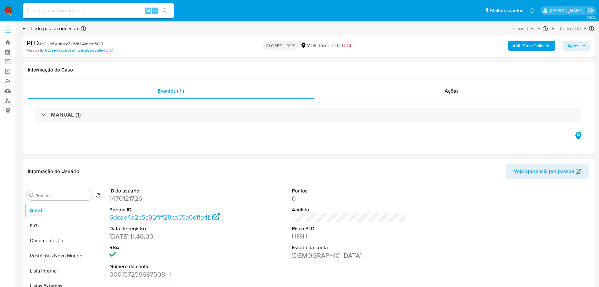
click at [121, 112] on div "MANUAL (1)" at bounding box center [308, 114] width 547 height 14
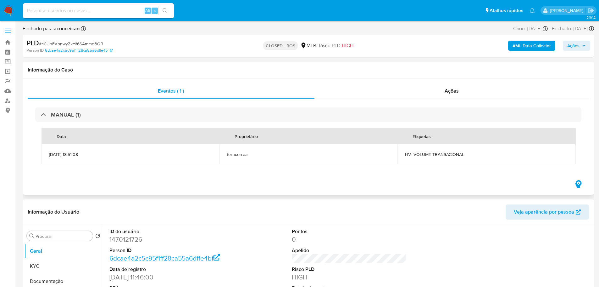
click at [447, 158] on td "HV_VOLUME TRANSACIONAL" at bounding box center [487, 154] width 178 height 20
click at [445, 154] on span "HV_VOLUME TRANSACIONAL" at bounding box center [486, 154] width 163 height 6
copy div "HV_VOLUME TRANSACIONAL"
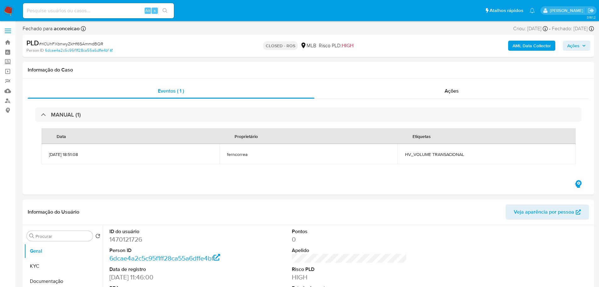
click at [90, 43] on span "# rlCUhFXbnwyZkHf6SAmmdBQR" at bounding box center [71, 44] width 64 height 6
copy span "rlCUhFXbnwyZkHf6SAmmdBQR"
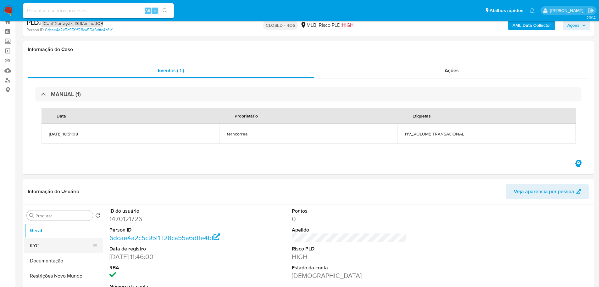
scroll to position [31, 0]
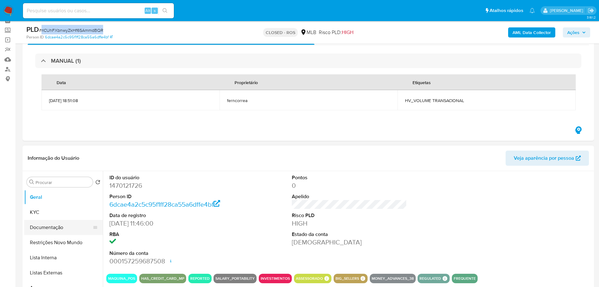
drag, startPoint x: 63, startPoint y: 227, endPoint x: 70, endPoint y: 214, distance: 14.6
click at [63, 227] on button "Documentação" at bounding box center [61, 227] width 74 height 15
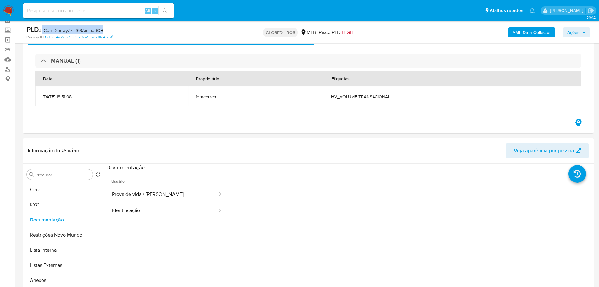
click at [589, 30] on button "Ações" at bounding box center [576, 32] width 27 height 10
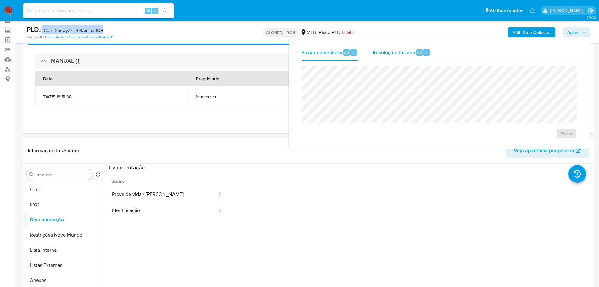
click at [411, 47] on div "Resolução do caso Alt r" at bounding box center [402, 52] width 58 height 16
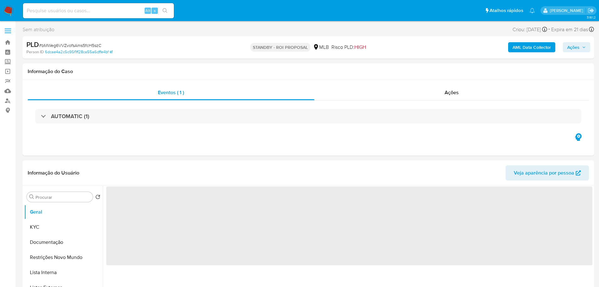
select select "10"
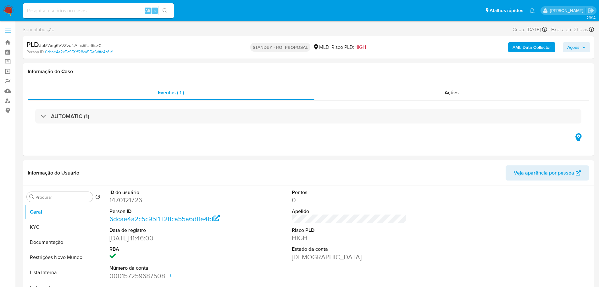
click at [83, 48] on span "# bMWeg6VVZvofsAms5fcH5szC" at bounding box center [70, 45] width 62 height 6
copy span "bMWeg6VVZvofsAms5fcH5szC"
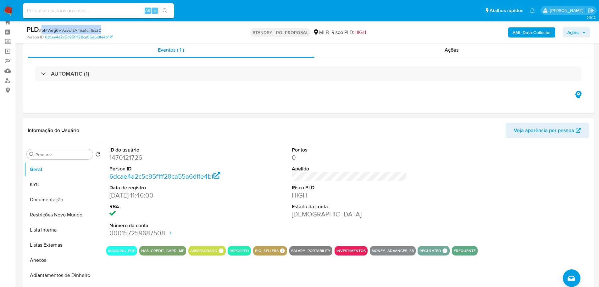
scroll to position [31, 0]
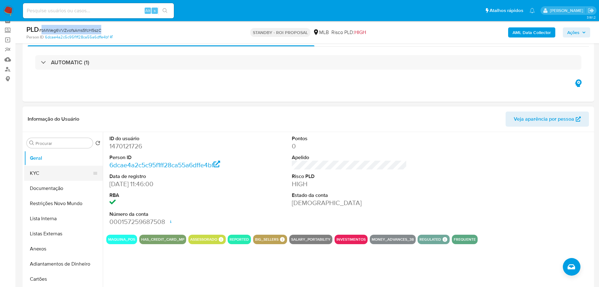
click at [44, 168] on button "KYC" at bounding box center [61, 173] width 74 height 15
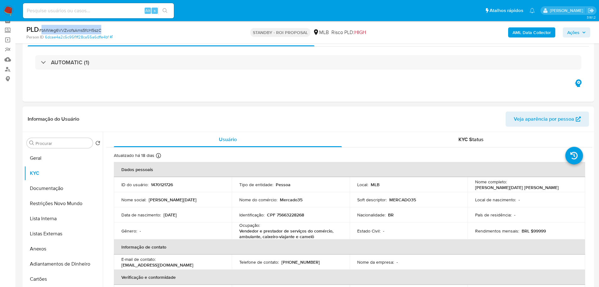
scroll to position [220, 0]
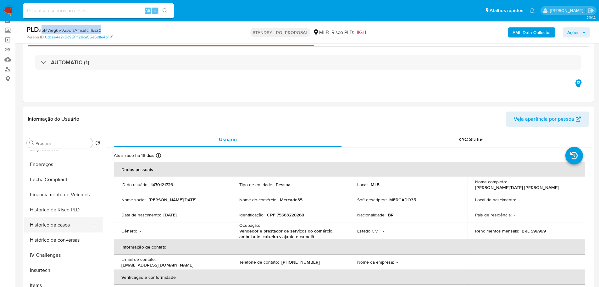
click at [68, 228] on button "Histórico de casos" at bounding box center [61, 224] width 74 height 15
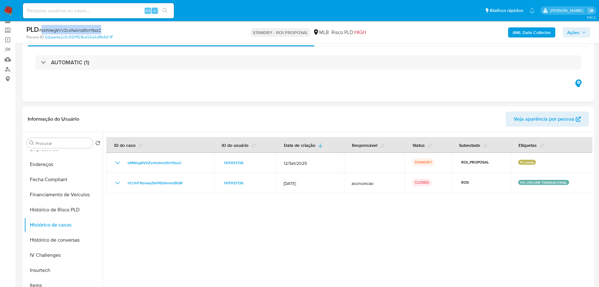
click at [13, 8] on img at bounding box center [8, 10] width 11 height 11
